Goal: Information Seeking & Learning: Find specific fact

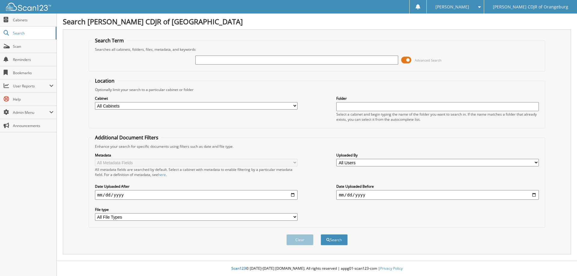
click at [244, 58] on input "text" at bounding box center [296, 60] width 202 height 9
type input "[PERSON_NAME]"
click at [320, 234] on button "Search" at bounding box center [333, 239] width 27 height 11
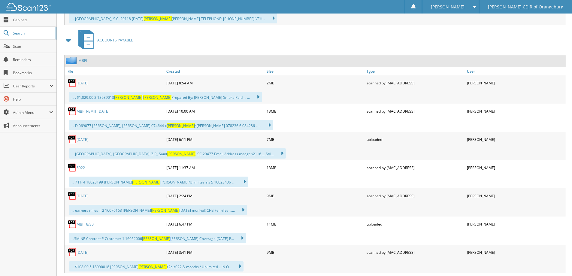
scroll to position [6426, 0]
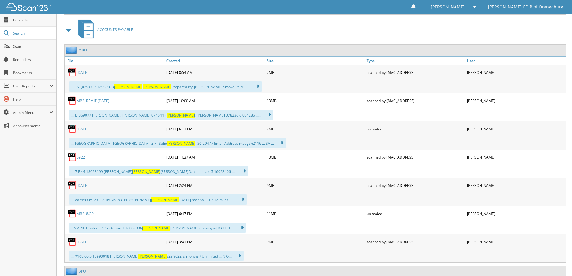
click at [88, 74] on link "[DATE]" at bounding box center [83, 72] width 12 height 5
